Goal: Find specific page/section: Find specific page/section

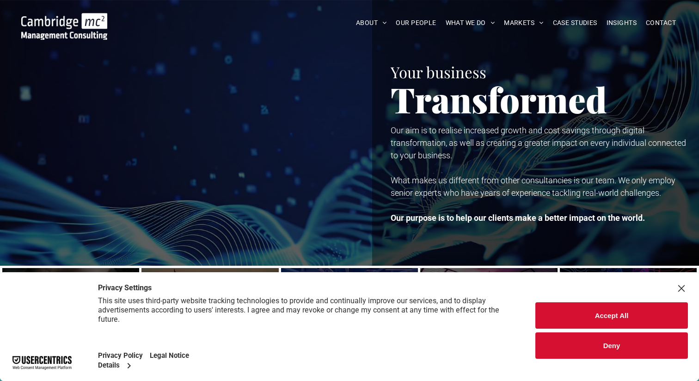
click at [595, 343] on button "Deny" at bounding box center [611, 345] width 153 height 26
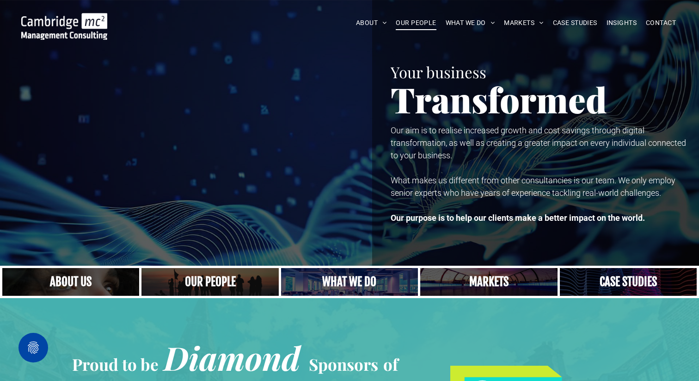
click at [416, 25] on span "OUR PEOPLE" at bounding box center [416, 23] width 40 height 14
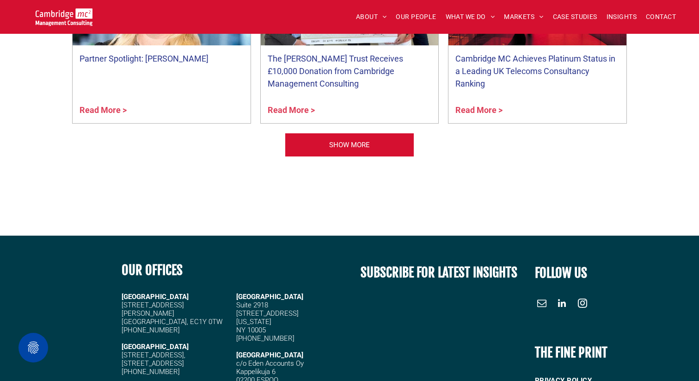
scroll to position [4013, 0]
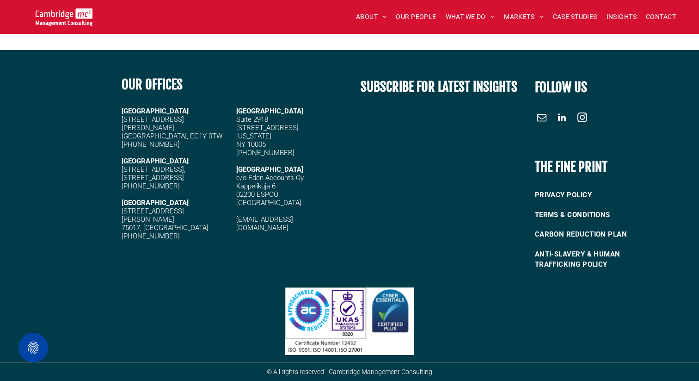
click at [587, 114] on span "instagram" at bounding box center [582, 118] width 15 height 15
click at [564, 121] on span "linkedin" at bounding box center [562, 118] width 15 height 15
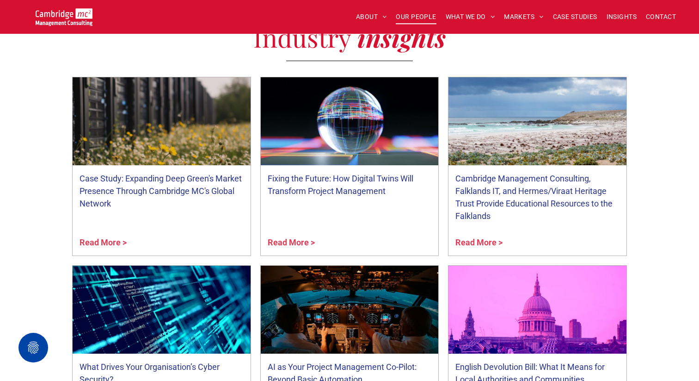
scroll to position [3118, 0]
